Goal: Find specific page/section: Find specific page/section

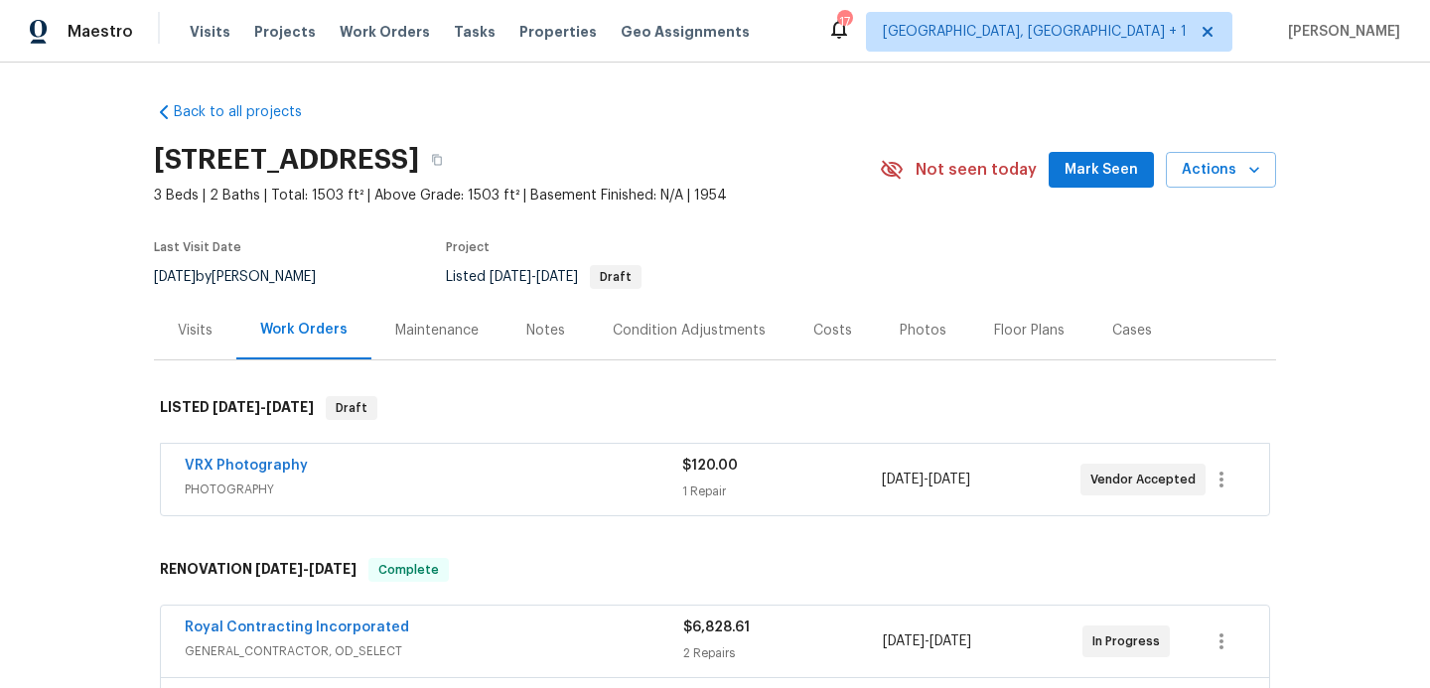
click at [900, 337] on div "Photos" at bounding box center [923, 331] width 47 height 20
click at [908, 324] on div "Photos" at bounding box center [923, 331] width 47 height 20
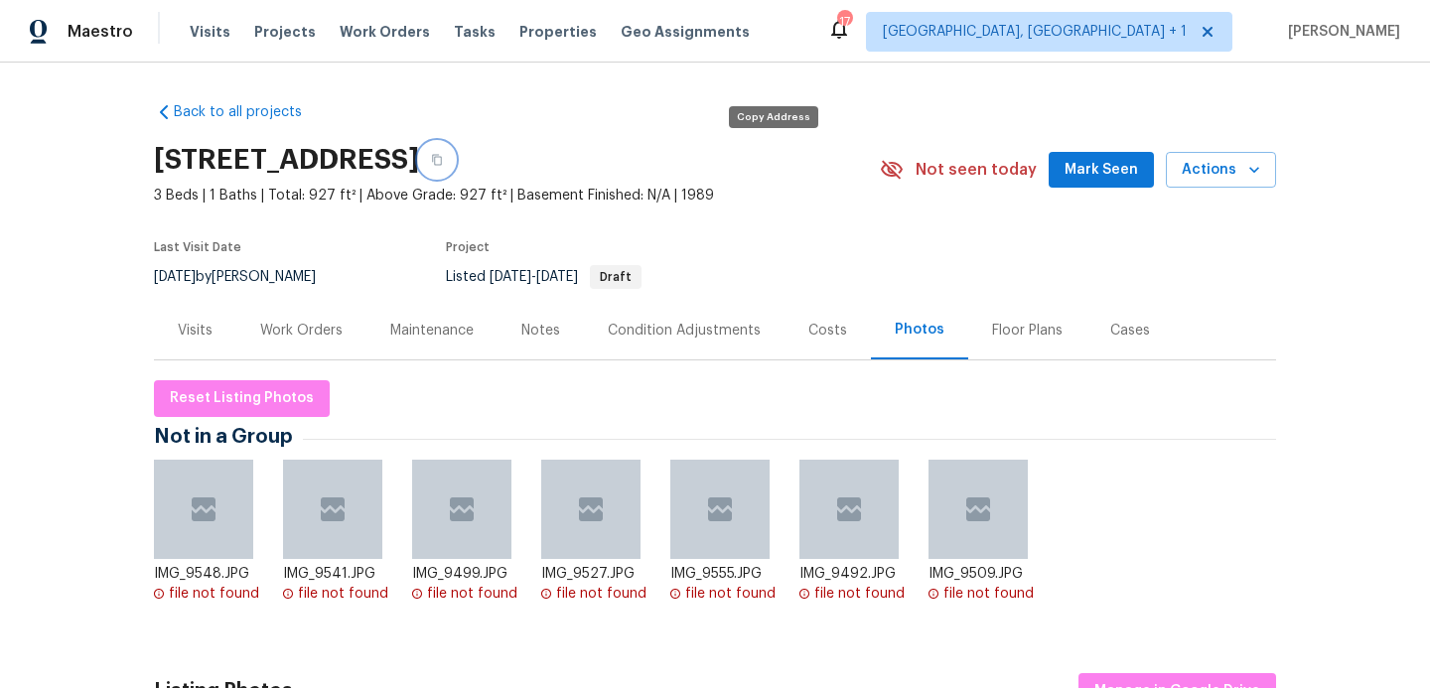
click at [443, 157] on icon "button" at bounding box center [437, 160] width 12 height 12
